Goal: Information Seeking & Learning: Learn about a topic

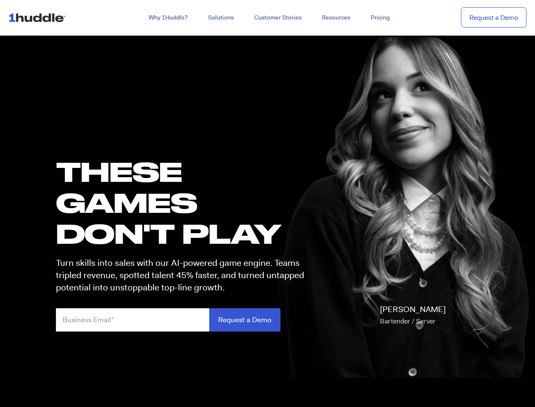
click at [267, 203] on h1 "these GAMES DON'T PLAY" at bounding box center [184, 202] width 256 height 93
click at [167, 18] on link "Why 1Huddle?" at bounding box center [168, 17] width 59 height 15
click at [220, 18] on link "Solutions" at bounding box center [221, 17] width 46 height 15
click at [336, 18] on link "Resources" at bounding box center [336, 17] width 49 height 15
click at [184, 320] on input "email" at bounding box center [132, 319] width 153 height 23
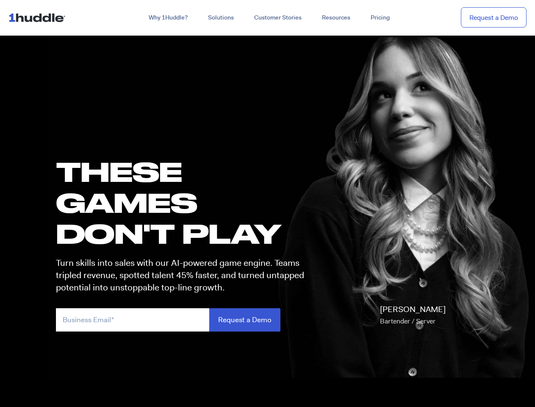
click at [245, 320] on input "Request a Demo" at bounding box center [244, 319] width 71 height 23
